Goal: Information Seeking & Learning: Learn about a topic

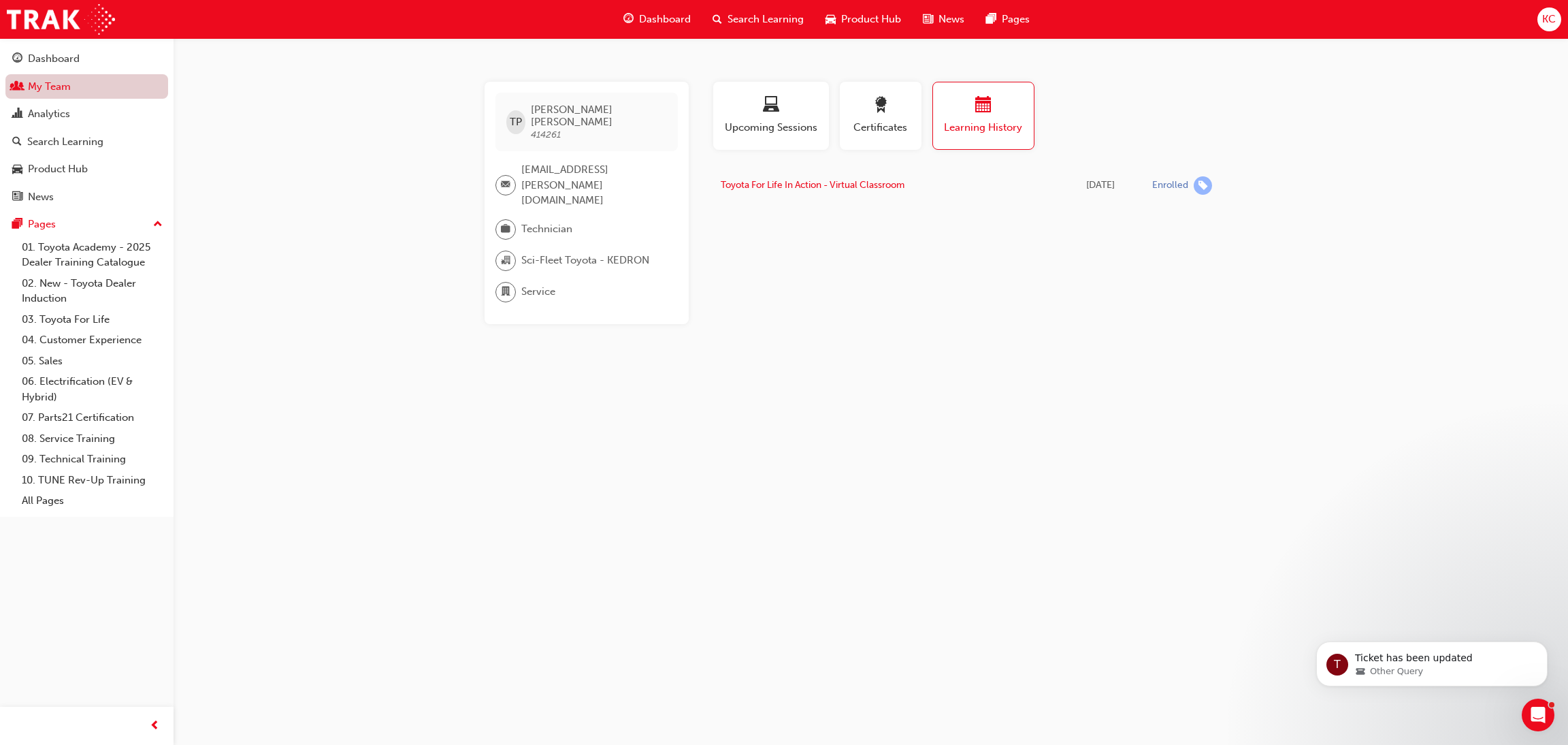
click at [85, 90] on link "My Team" at bounding box center [86, 86] width 163 height 25
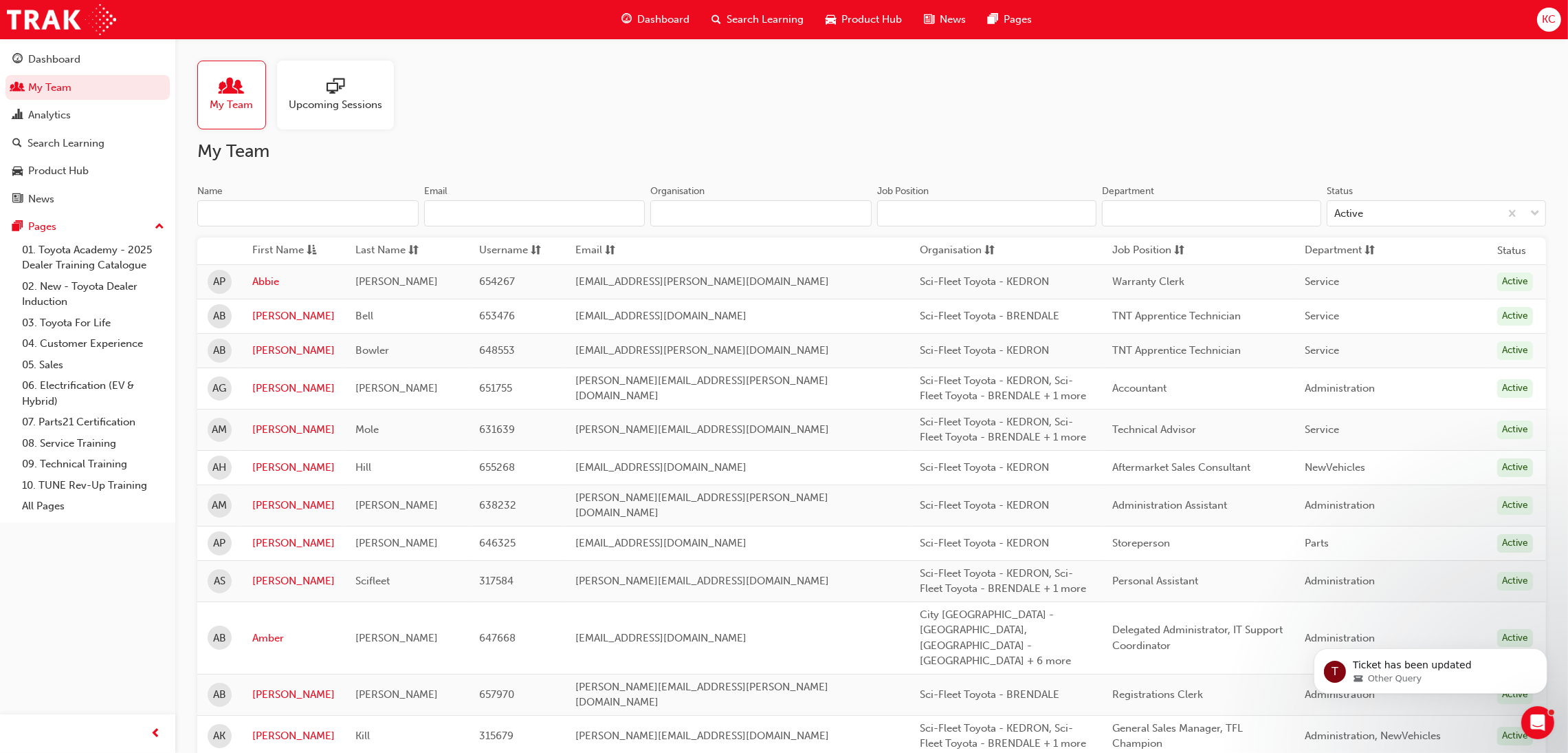
click at [349, 206] on input "Name" at bounding box center [307, 213] width 221 height 26
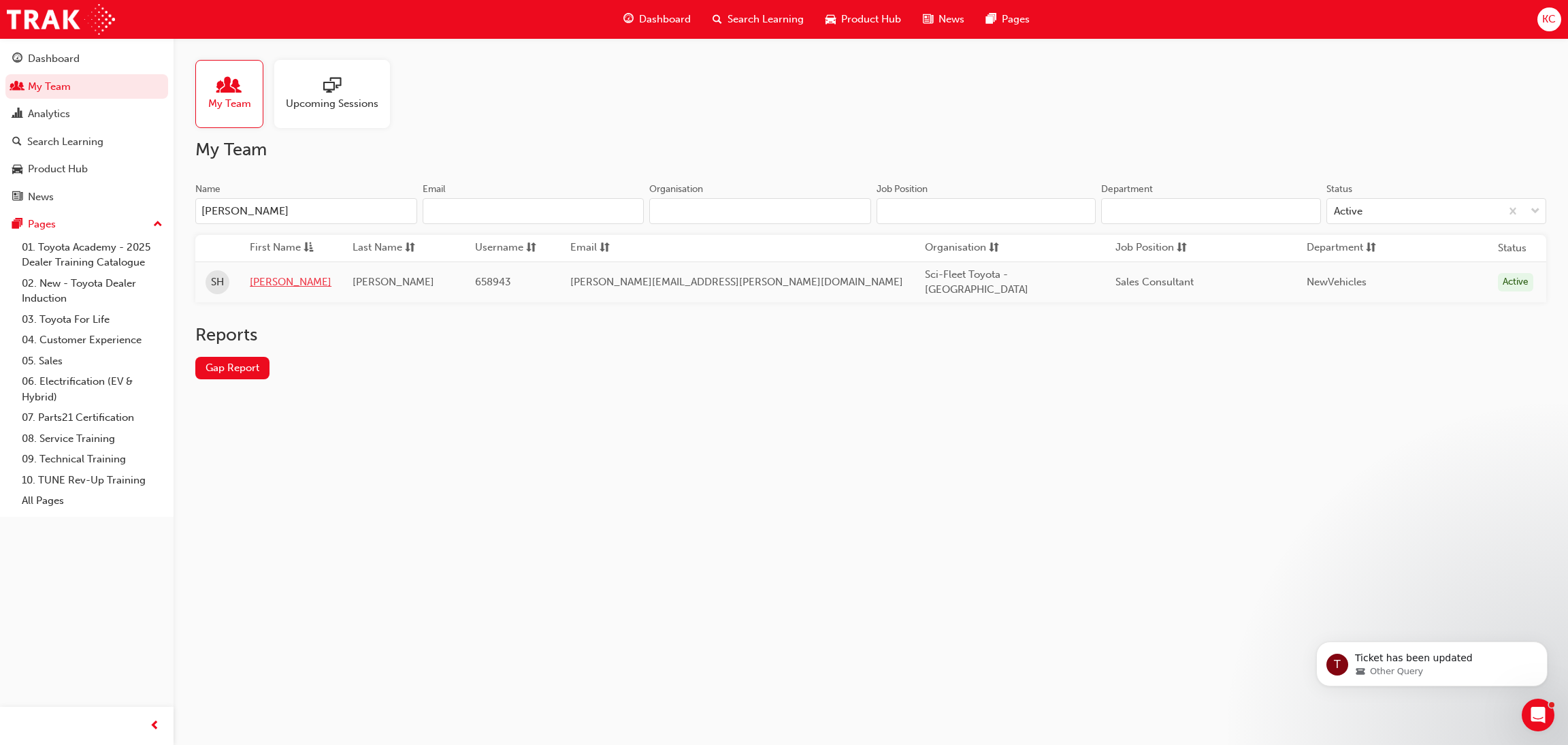
type input "[PERSON_NAME]"
click at [271, 274] on link "[PERSON_NAME]" at bounding box center [291, 282] width 82 height 16
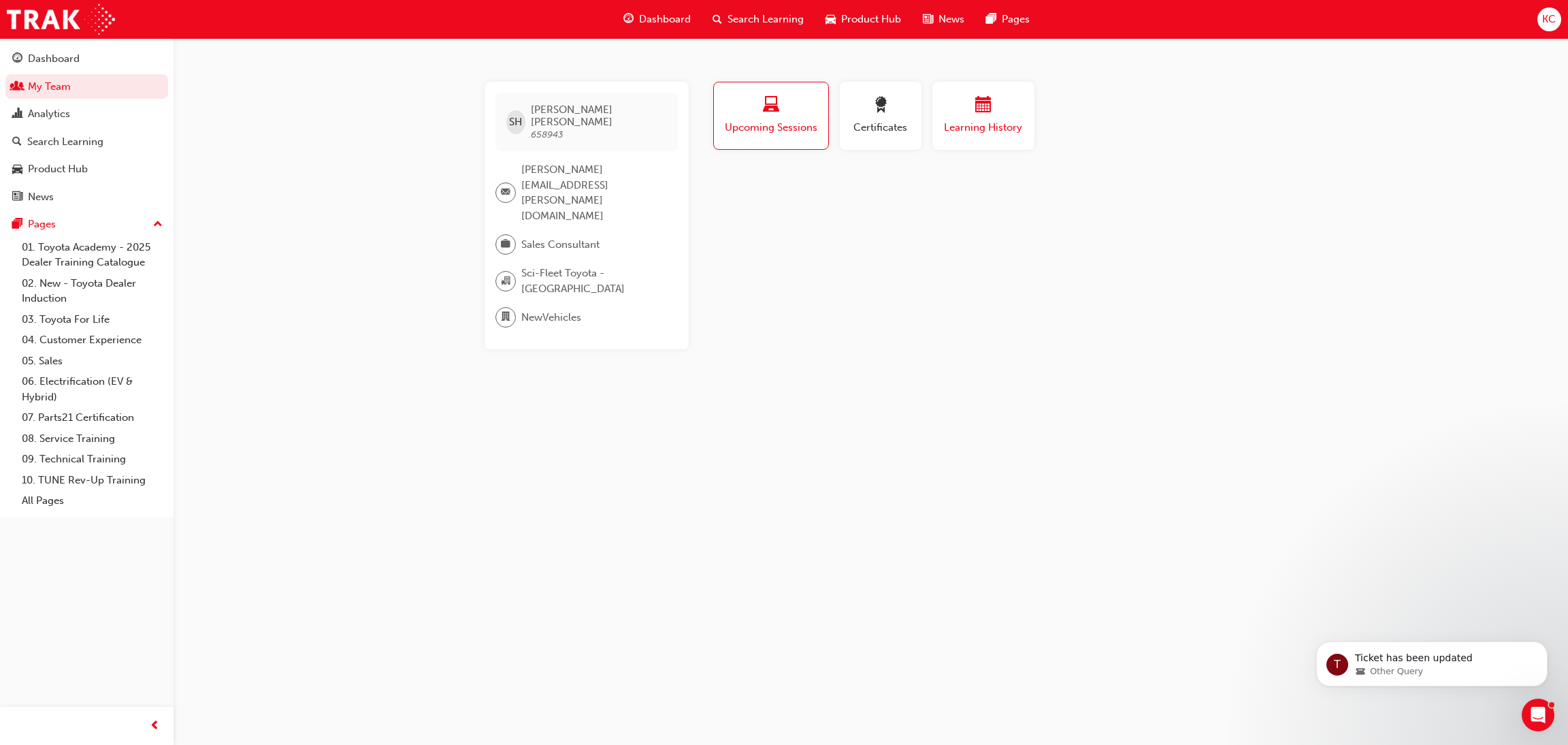
click at [968, 111] on div "button" at bounding box center [983, 108] width 82 height 21
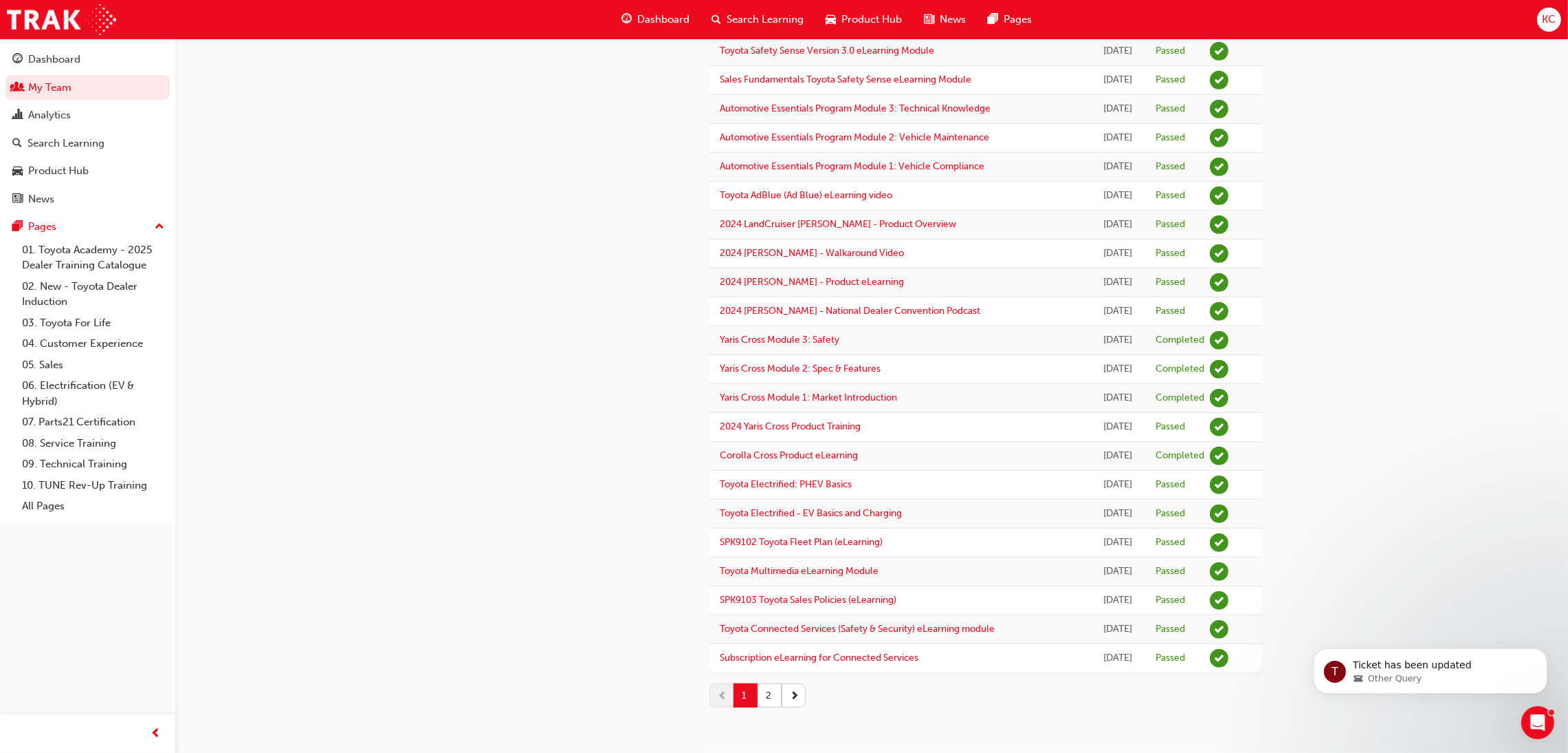
scroll to position [1149, 0]
click at [770, 698] on button "2" at bounding box center [770, 695] width 24 height 24
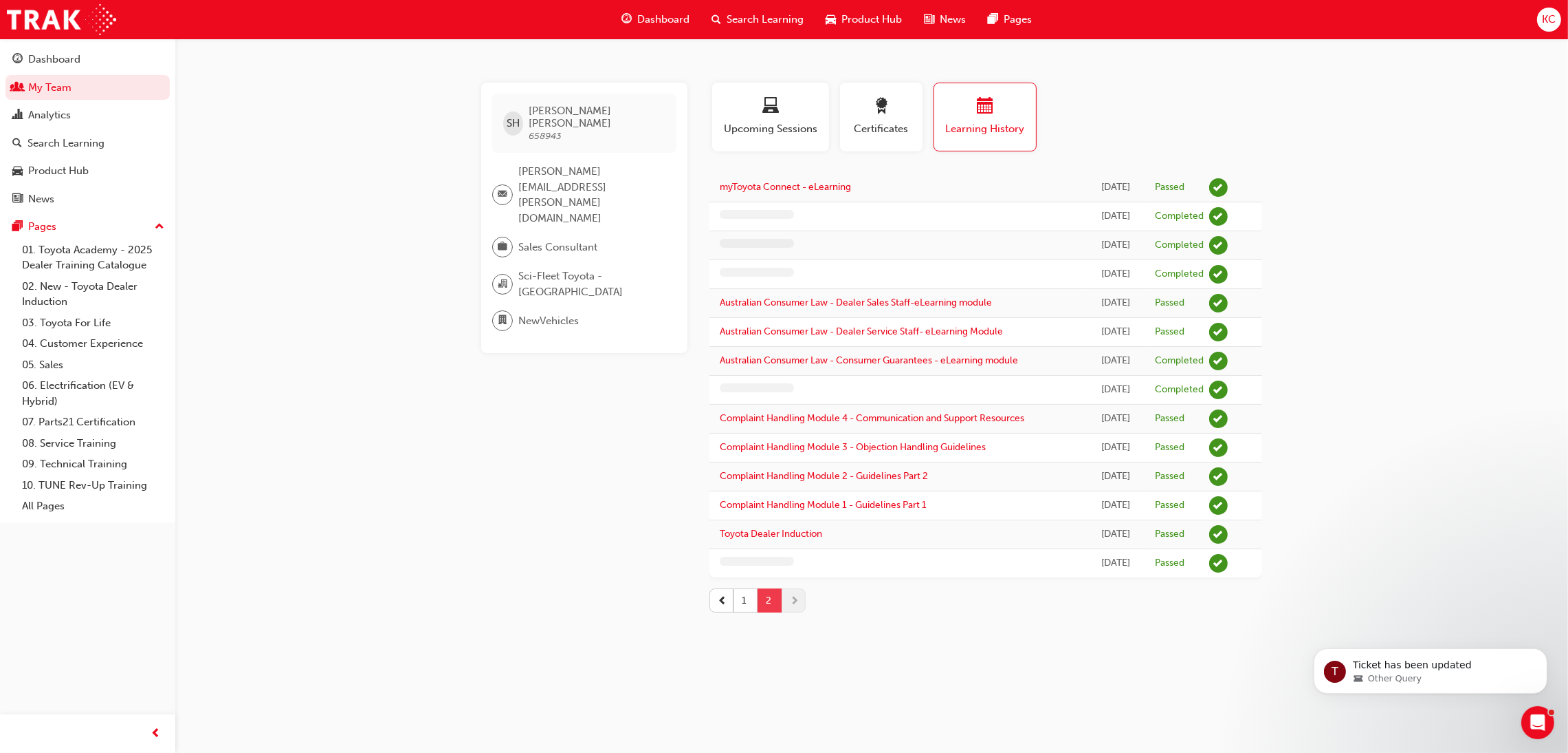
scroll to position [0, 0]
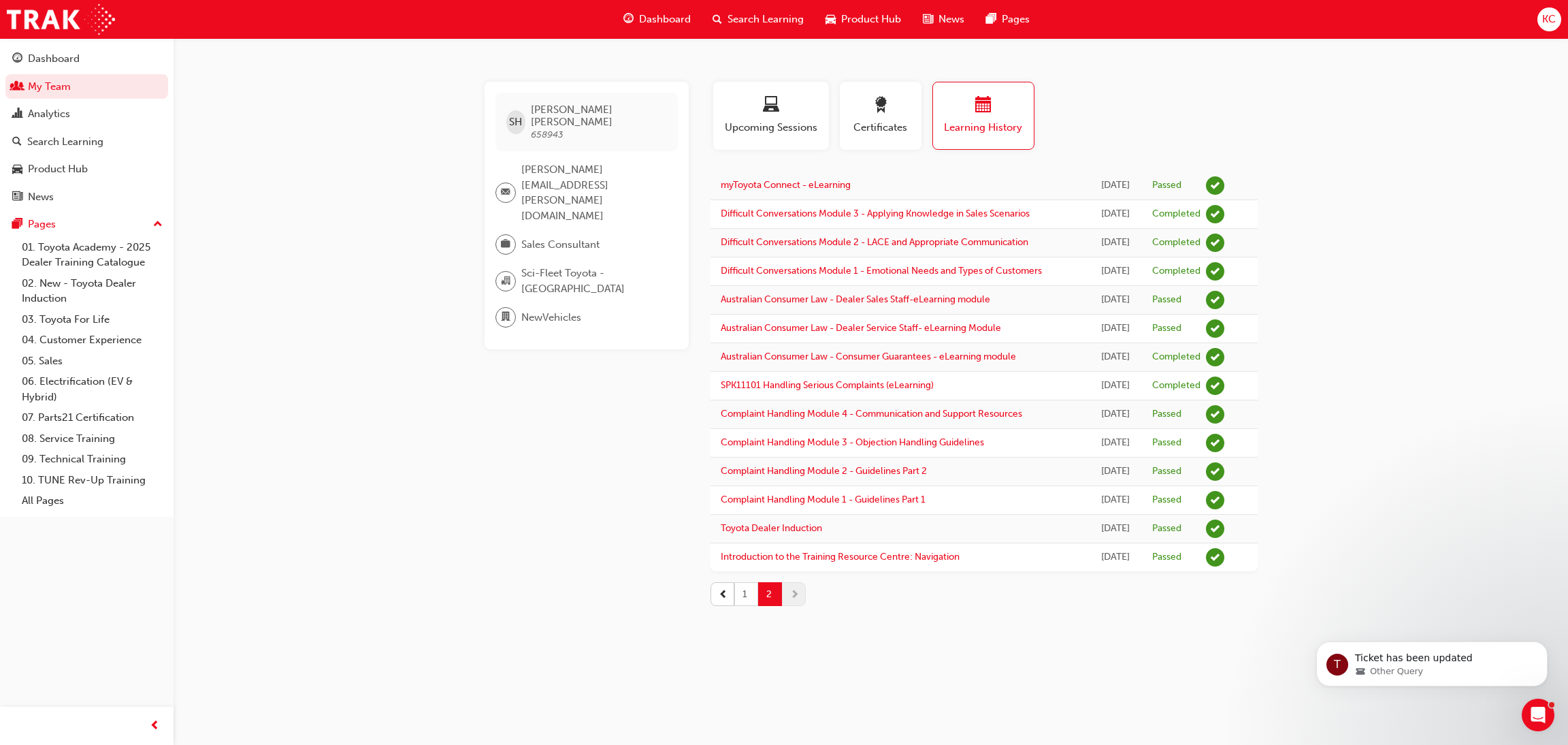
click at [746, 606] on button "1" at bounding box center [746, 594] width 24 height 24
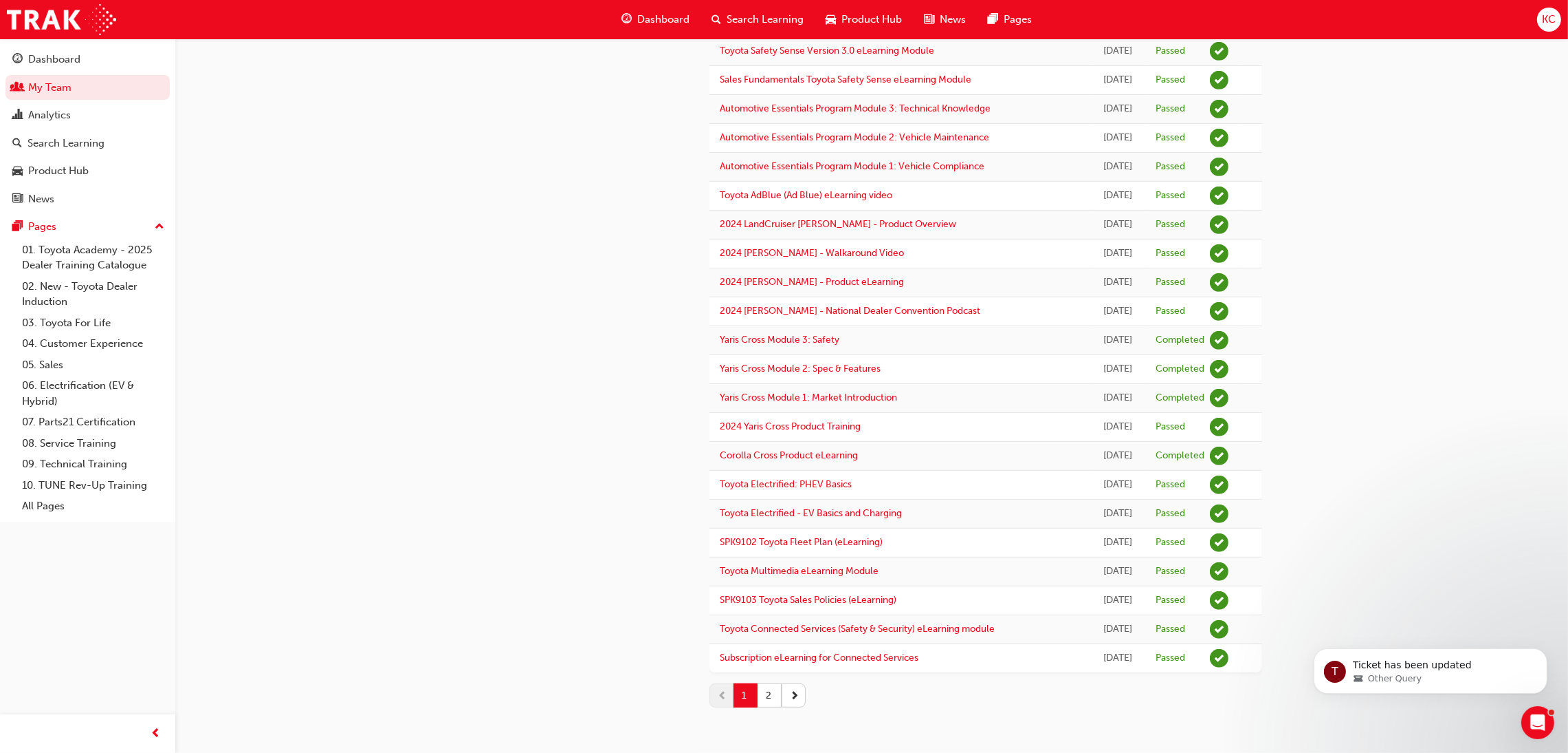
scroll to position [1149, 0]
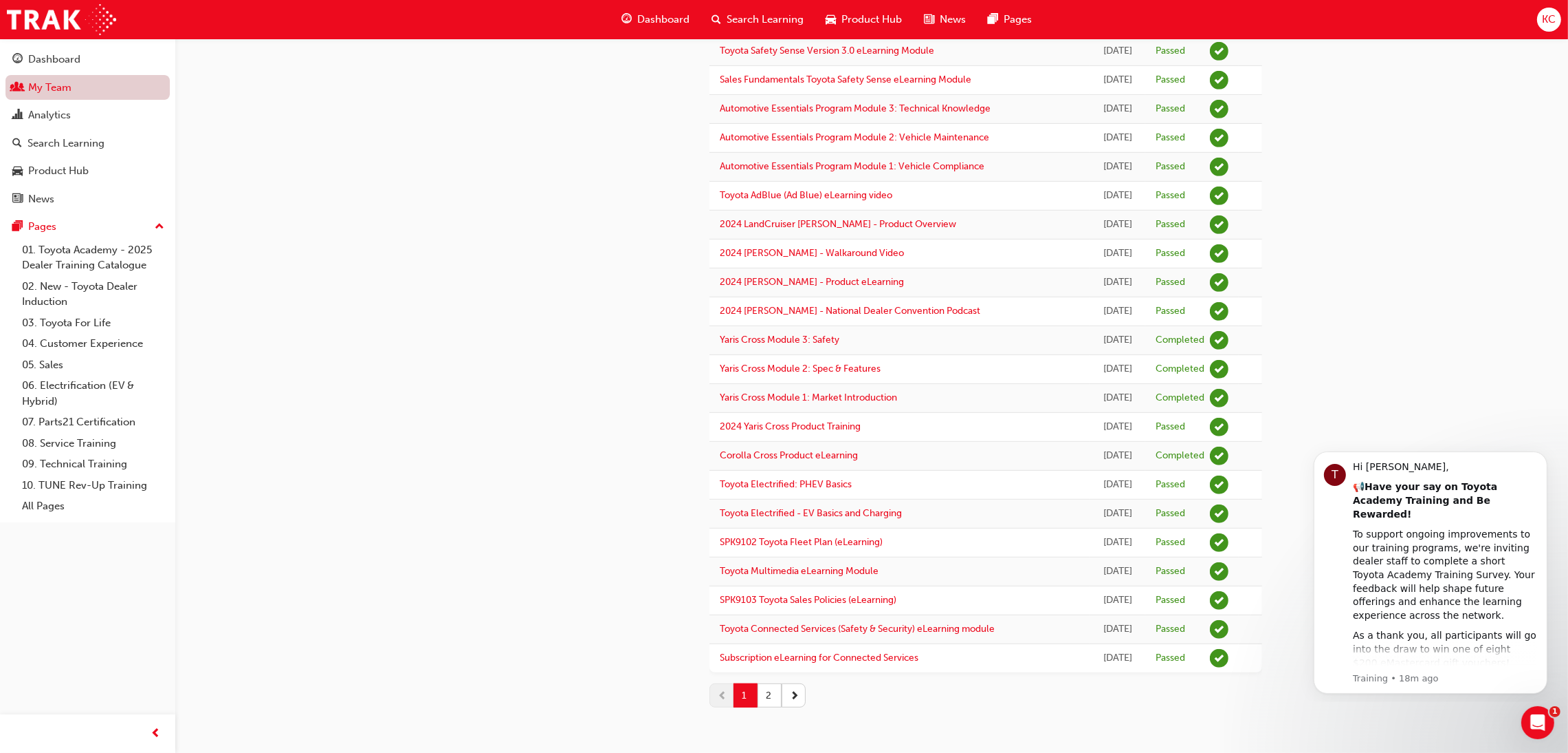
click at [31, 90] on link "My Team" at bounding box center [87, 87] width 165 height 25
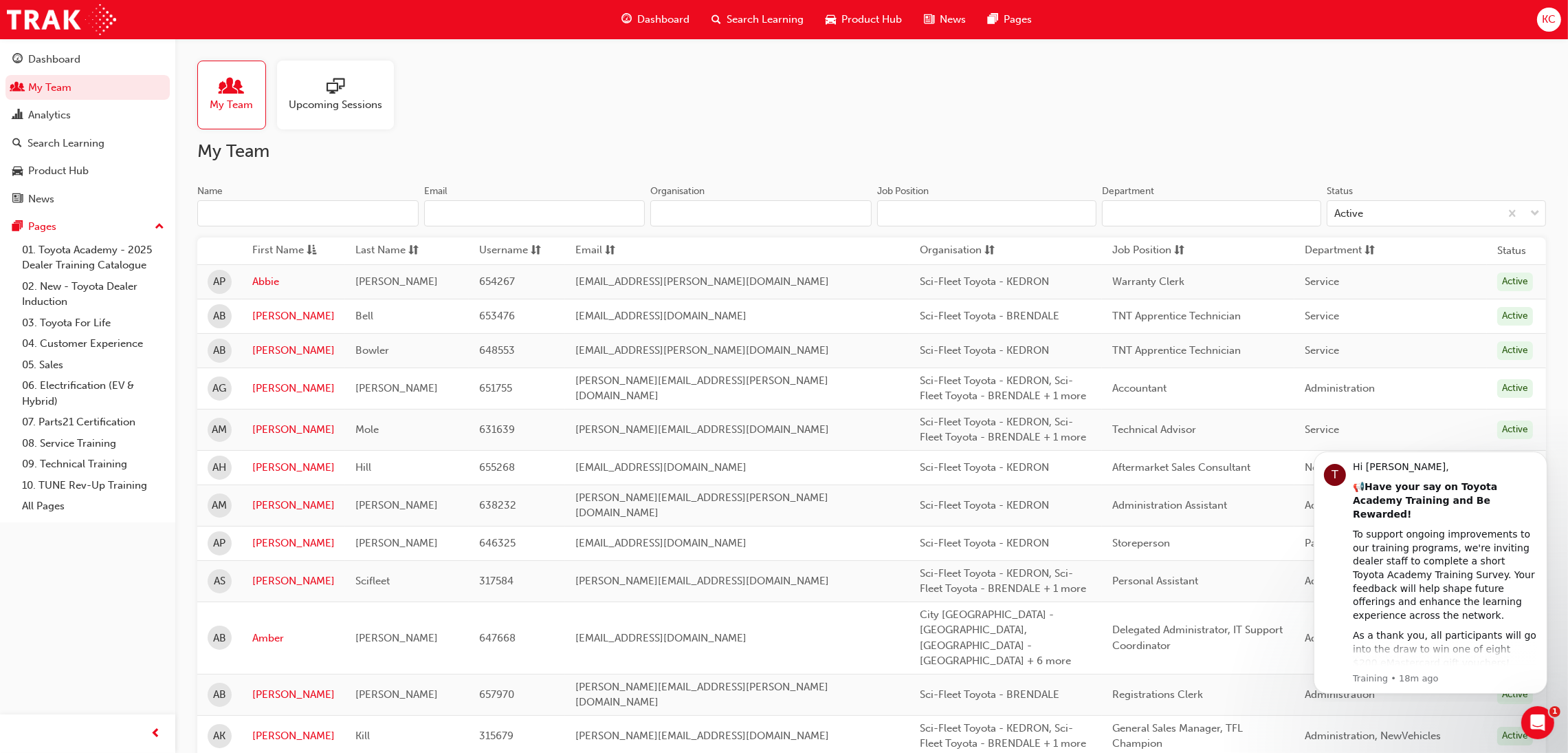
click at [717, 19] on span "search-icon" at bounding box center [716, 19] width 10 height 17
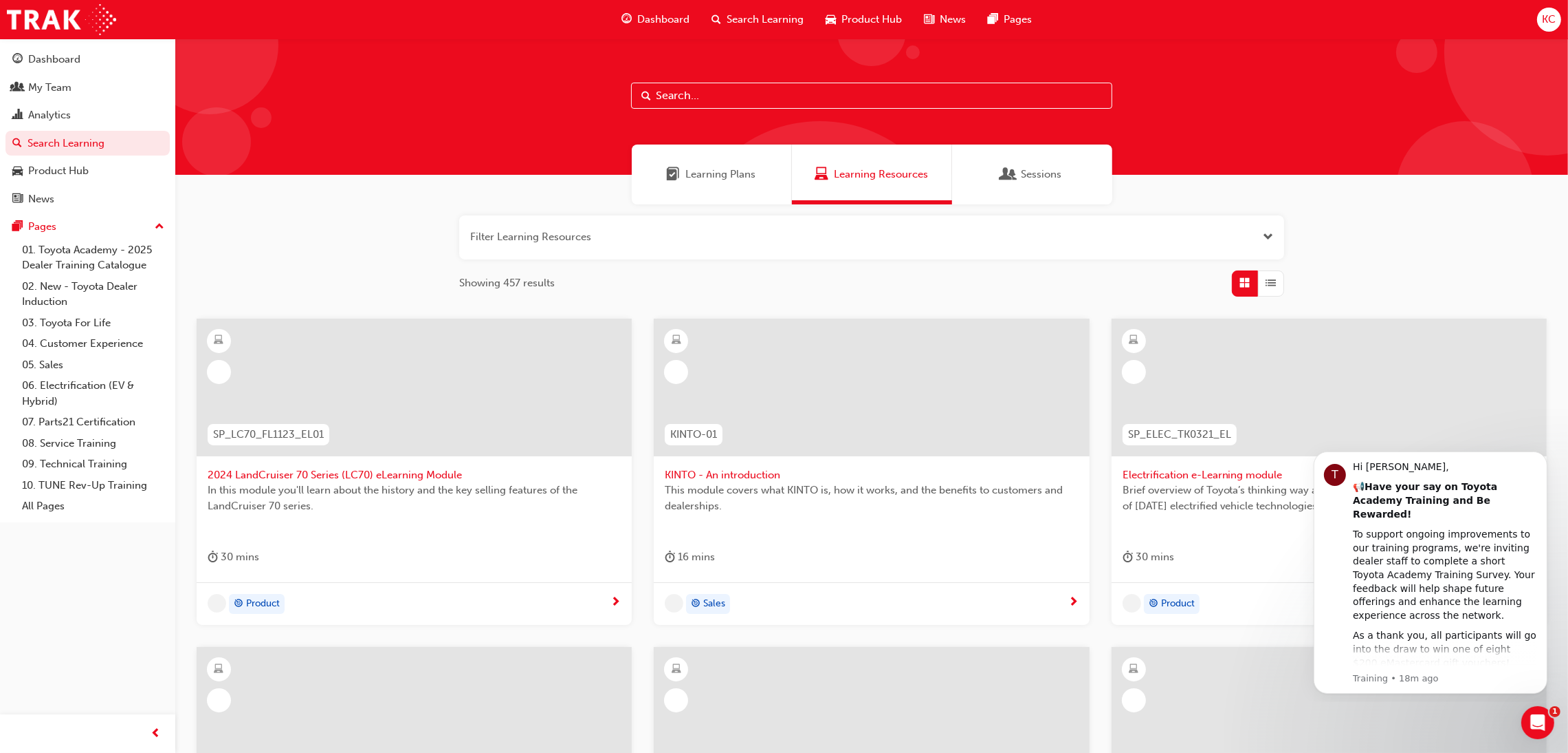
click at [656, 228] on button "button" at bounding box center [872, 237] width 825 height 44
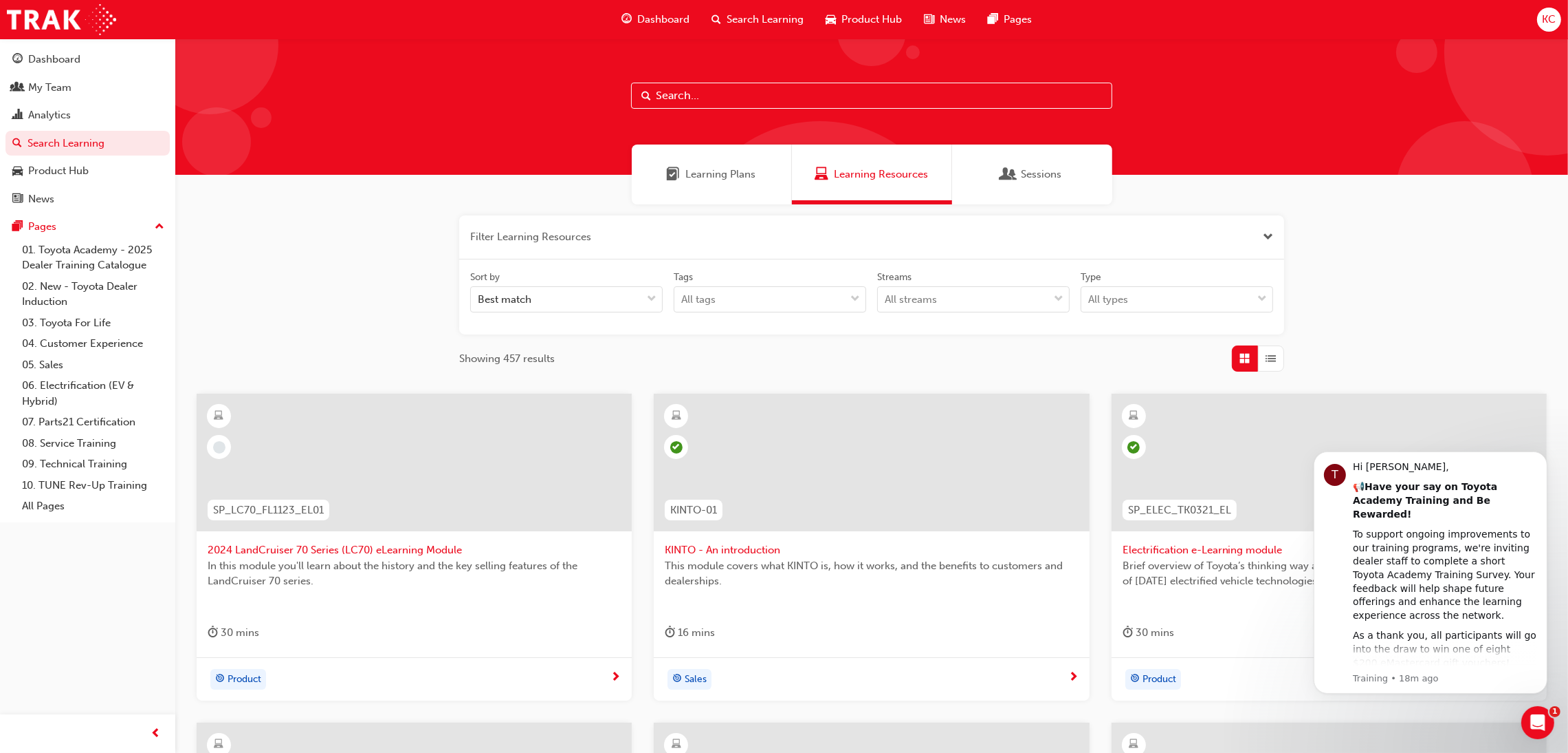
click at [697, 83] on input "text" at bounding box center [871, 95] width 481 height 26
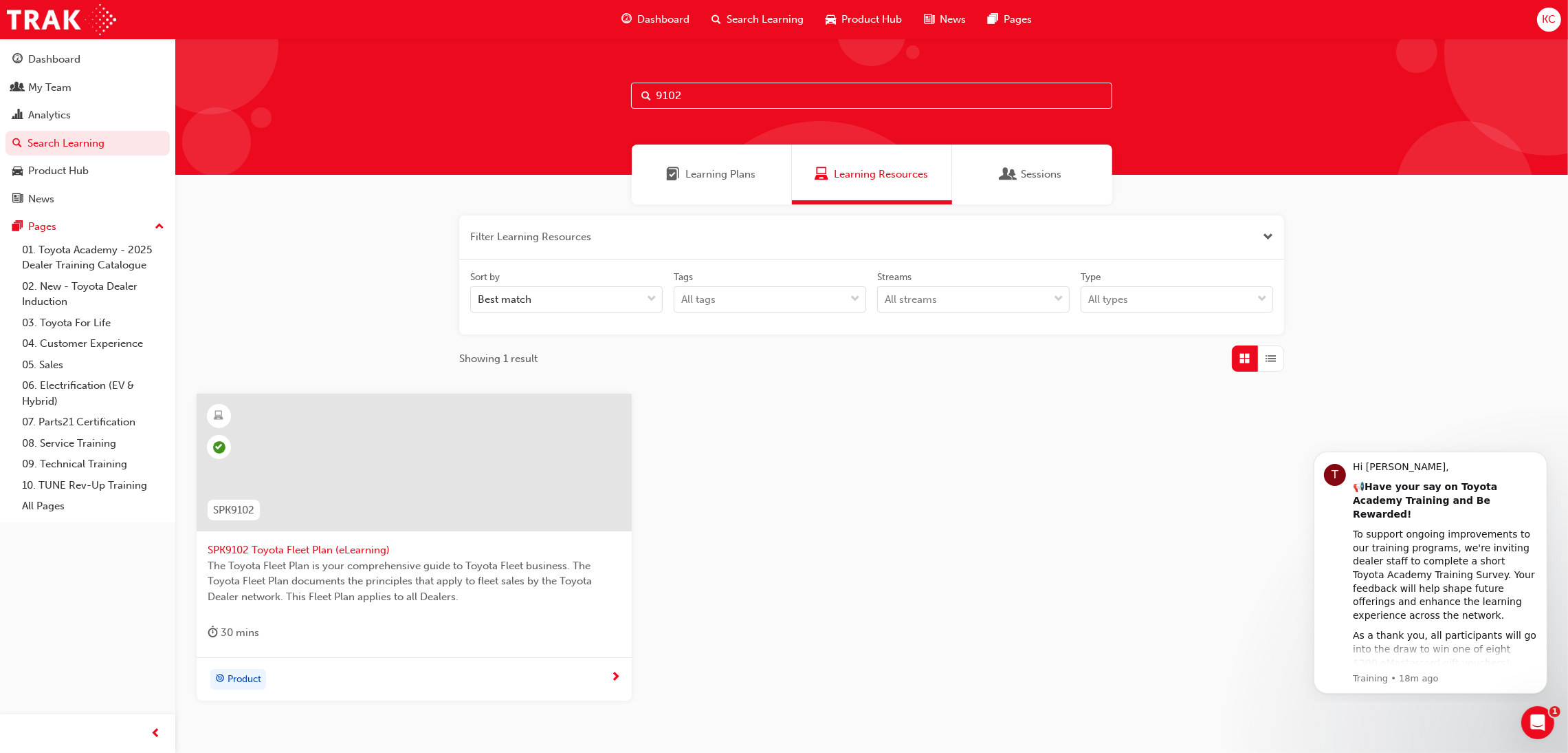
type input "9102"
click at [327, 545] on span "SPK9102 Toyota Fleet Plan (eLearning)" at bounding box center [414, 551] width 414 height 16
click at [686, 95] on input "9102" at bounding box center [871, 95] width 481 height 26
type input "9103"
click at [317, 546] on span "SPK9103 Toyota Sales Policies (eLearning)" at bounding box center [414, 551] width 414 height 16
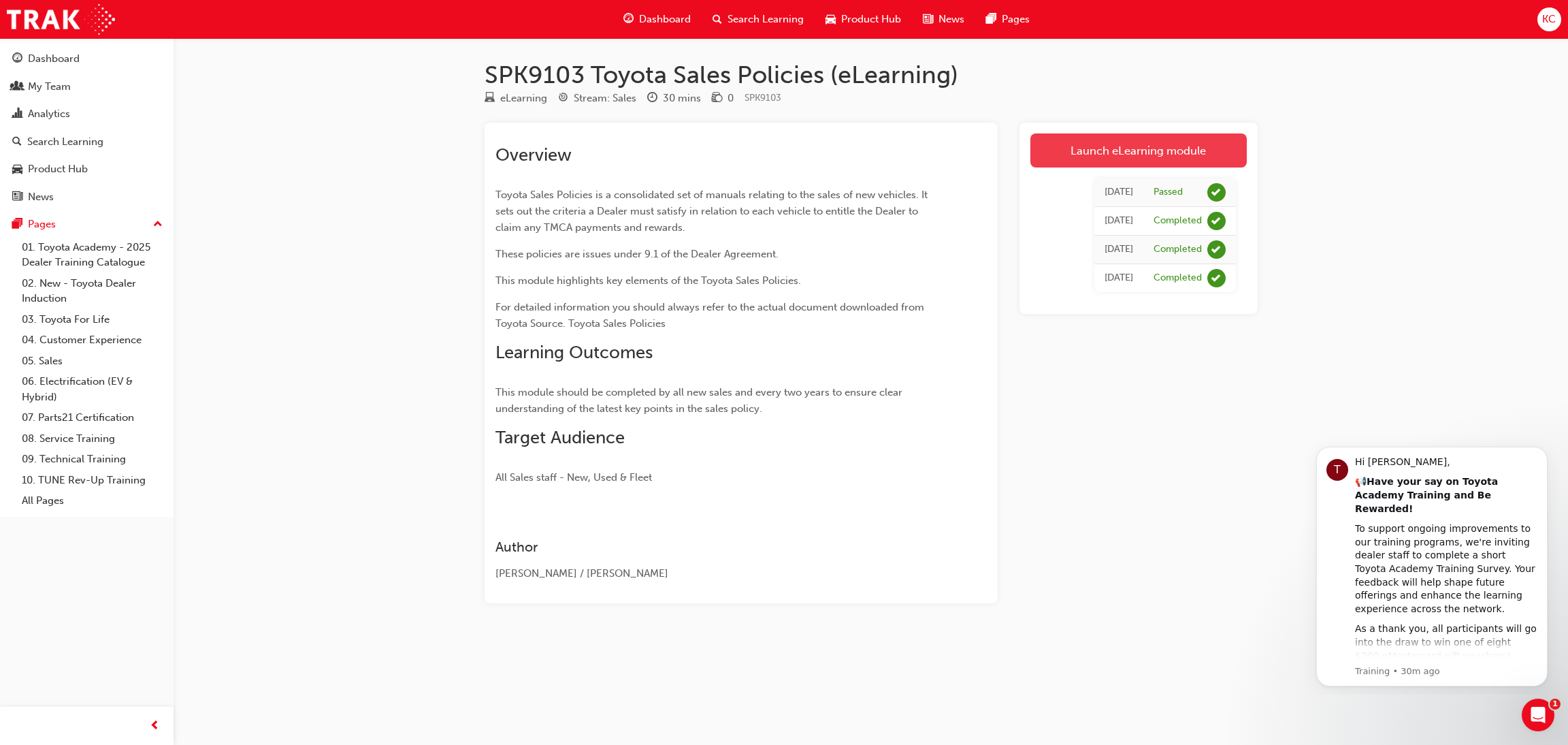
click at [1114, 155] on link "Launch eLearning module" at bounding box center [1138, 150] width 216 height 34
